Goal: Task Accomplishment & Management: Manage account settings

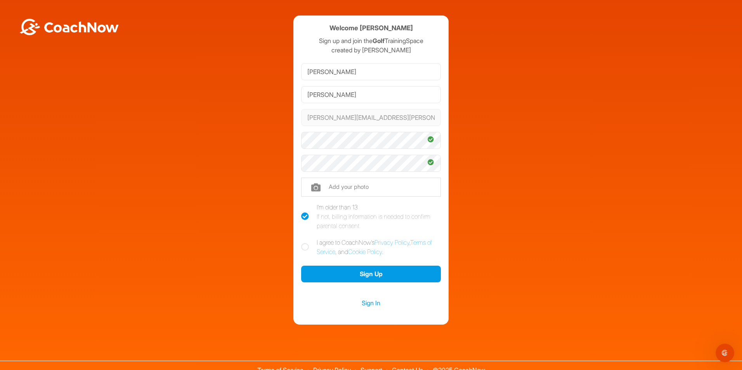
click at [301, 248] on icon at bounding box center [305, 247] width 8 height 8
click at [301, 243] on input "I agree to CoachNow's Privacy Policy , Terms of Service , and Cookie Policy ." at bounding box center [303, 240] width 5 height 5
checkbox input "true"
click at [370, 273] on button "Sign Up" at bounding box center [371, 274] width 140 height 17
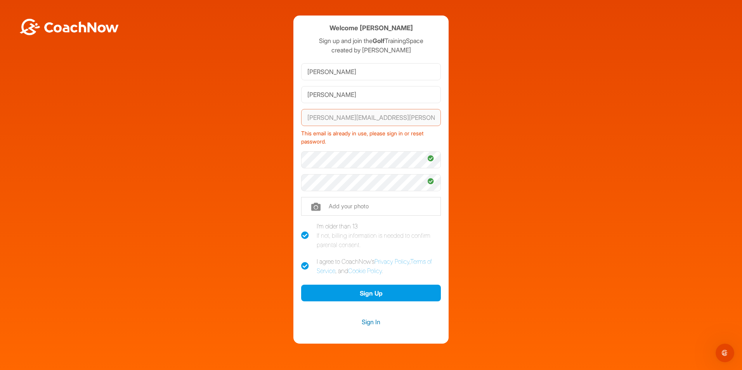
click at [373, 323] on link "Sign In" at bounding box center [371, 322] width 140 height 10
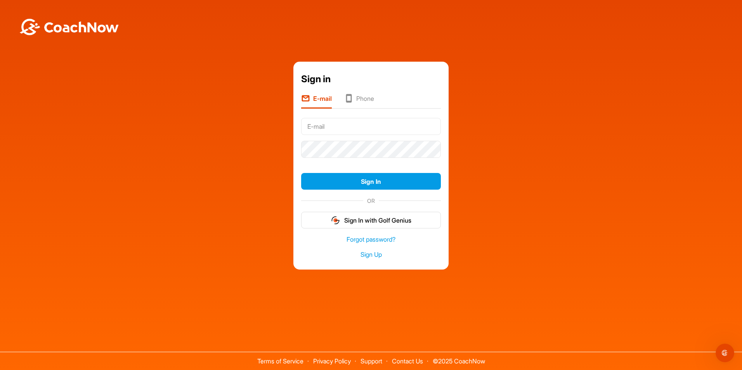
type input "[PERSON_NAME]"
click at [336, 189] on button "Sign In" at bounding box center [371, 181] width 140 height 17
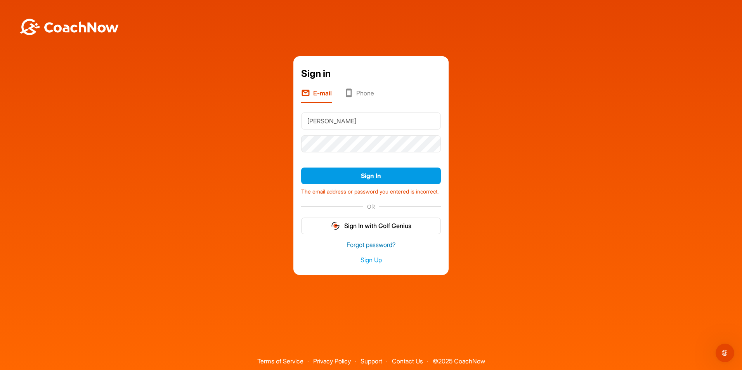
click at [367, 249] on link "Forgot password?" at bounding box center [371, 245] width 140 height 9
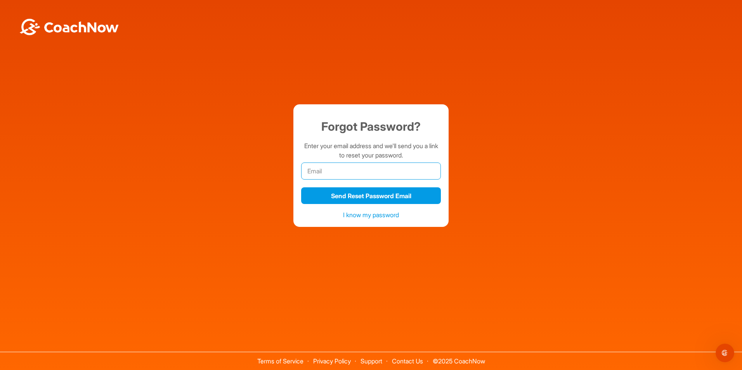
click at [332, 175] on input "email" at bounding box center [371, 171] width 140 height 17
type input "[PERSON_NAME]"
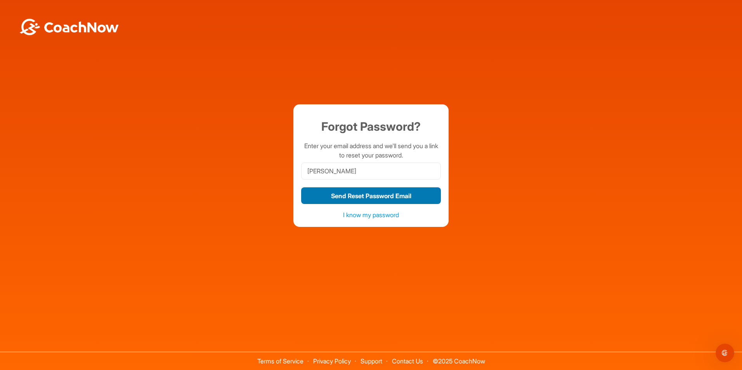
click at [341, 198] on button "Send Reset Password Email" at bounding box center [371, 195] width 140 height 17
